Goal: Information Seeking & Learning: Learn about a topic

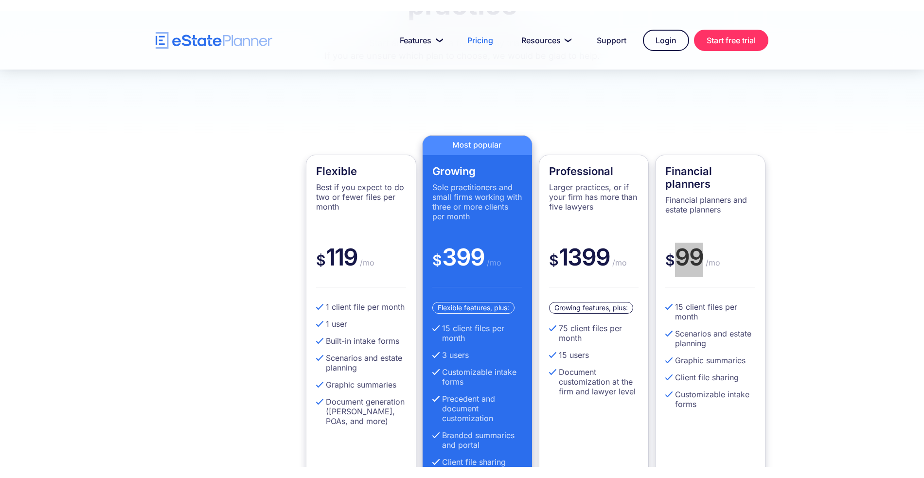
scroll to position [208, 0]
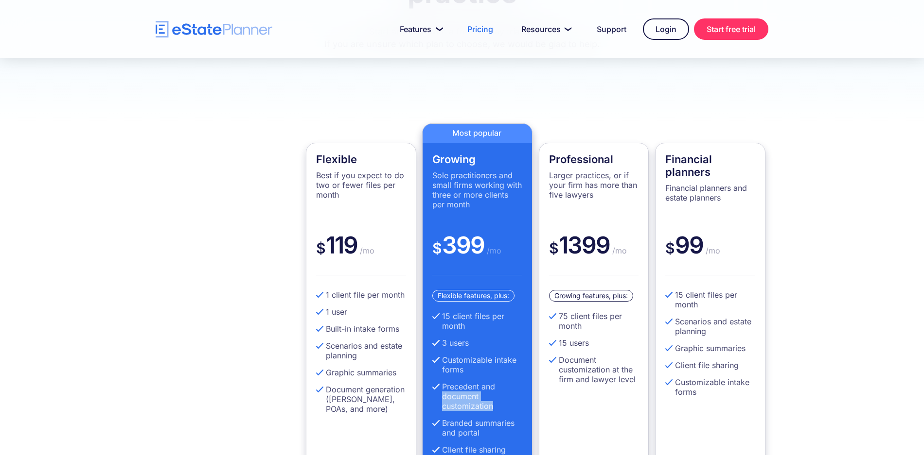
drag, startPoint x: 498, startPoint y: 385, endPoint x: 441, endPoint y: 378, distance: 56.9
click at [441, 382] on li "Precedent and document customization" at bounding box center [477, 396] width 90 height 29
click at [375, 341] on li "Scenarios and estate planning" at bounding box center [361, 350] width 90 height 19
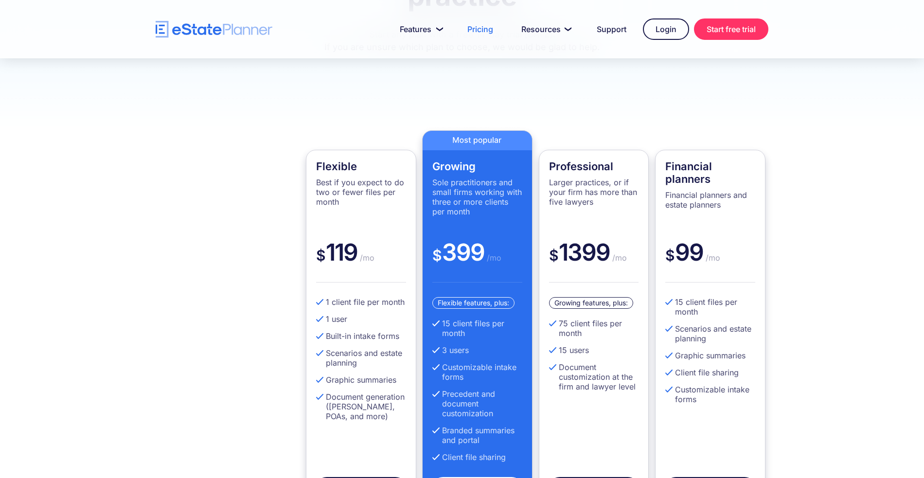
click at [864, 259] on div "Flexible Best if you expect to do two or fewer files per month $ 119 /mo 1 clie…" at bounding box center [462, 319] width 924 height 451
drag, startPoint x: 325, startPoint y: 232, endPoint x: 358, endPoint y: 231, distance: 32.6
click at [358, 238] on div "$ 119 /mo" at bounding box center [361, 260] width 90 height 45
drag, startPoint x: 329, startPoint y: 284, endPoint x: 314, endPoint y: 284, distance: 15.1
click at [314, 284] on div "Flexible Best if you expect to do two or fewer files per month $ 119 /mo 1 clie…" at bounding box center [361, 329] width 110 height 359
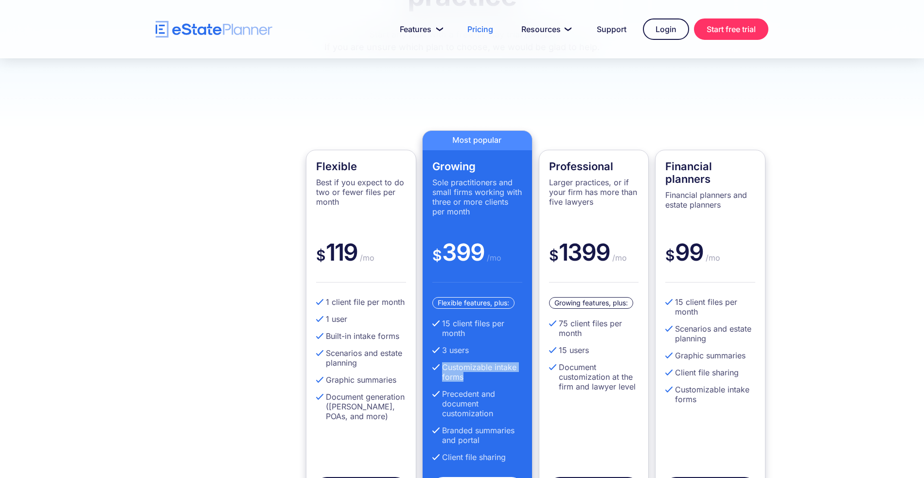
drag, startPoint x: 444, startPoint y: 348, endPoint x: 505, endPoint y: 356, distance: 61.3
click at [505, 362] on li "Customizable intake forms" at bounding box center [477, 371] width 90 height 19
click at [503, 389] on li "Precedent and document customization" at bounding box center [477, 403] width 90 height 29
drag, startPoint x: 505, startPoint y: 398, endPoint x: 441, endPoint y: 375, distance: 67.7
click at [441, 375] on ul "15 client files per month 3 users Customizable intake forms Precedent and docum…" at bounding box center [477, 393] width 90 height 151
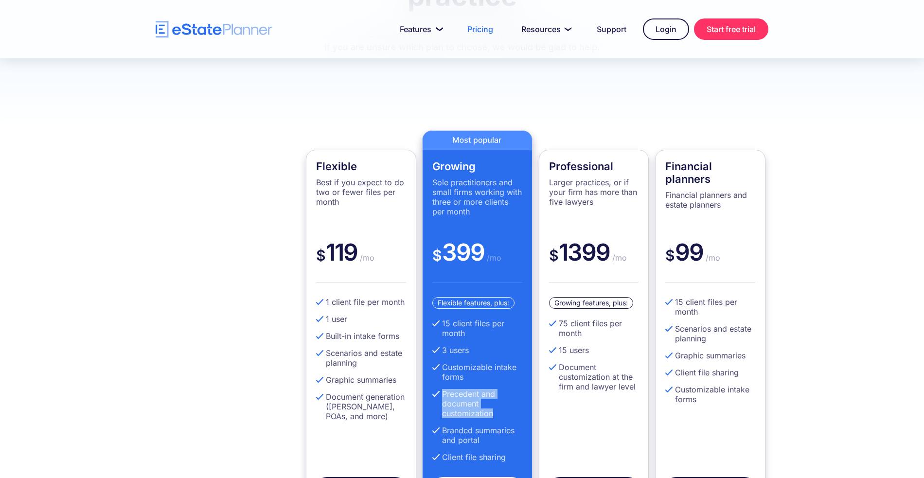
click at [509, 389] on li "Precedent and document customization" at bounding box center [477, 403] width 90 height 29
drag, startPoint x: 483, startPoint y: 421, endPoint x: 439, endPoint y: 413, distance: 44.5
click at [439, 425] on li "Branded summaries and portal" at bounding box center [477, 434] width 90 height 19
click at [490, 425] on li "Branded summaries and portal" at bounding box center [477, 434] width 90 height 19
drag, startPoint x: 510, startPoint y: 438, endPoint x: 439, endPoint y: 440, distance: 71.5
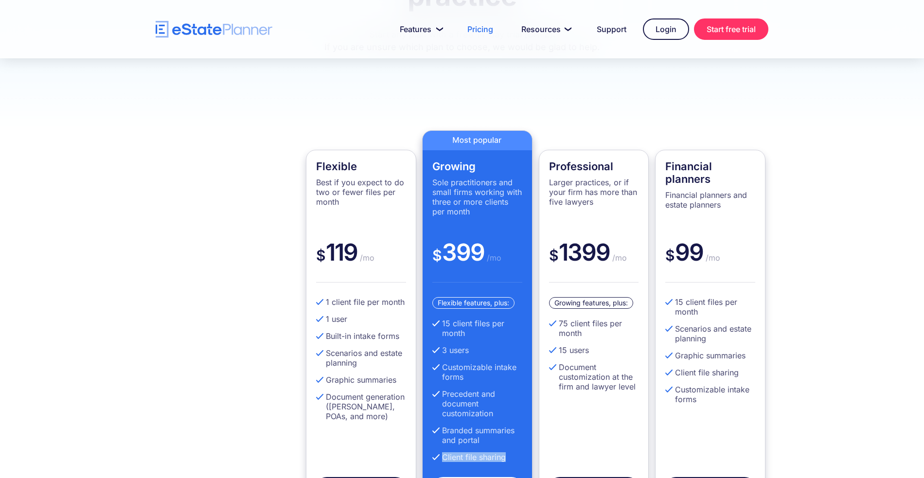
click at [439, 452] on li "Client file sharing" at bounding box center [477, 457] width 90 height 10
drag, startPoint x: 474, startPoint y: 329, endPoint x: 442, endPoint y: 330, distance: 32.6
click at [442, 345] on li "3 users" at bounding box center [477, 350] width 90 height 10
drag, startPoint x: 442, startPoint y: 304, endPoint x: 450, endPoint y: 304, distance: 7.8
click at [450, 318] on li "15 client files per month" at bounding box center [477, 327] width 90 height 19
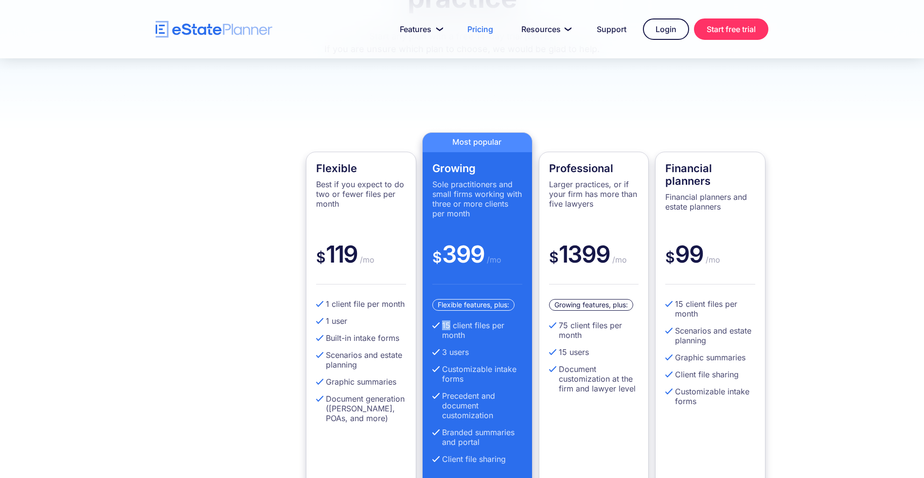
scroll to position [205, 0]
click at [851, 216] on div "Flexible Best if you expect to do two or fewer files per month $ 119 /mo 1 clie…" at bounding box center [462, 322] width 924 height 451
